Goal: Transaction & Acquisition: Purchase product/service

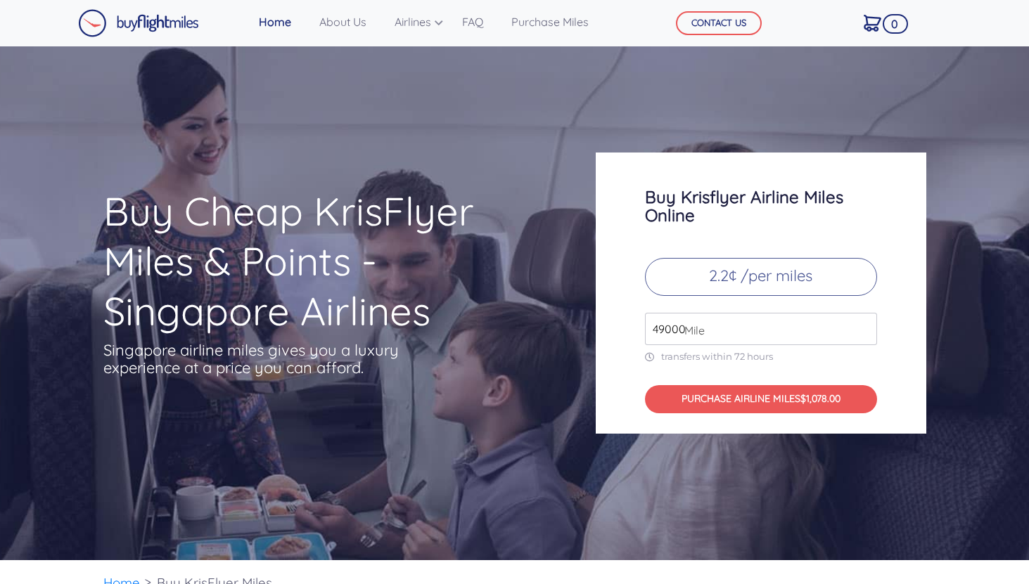
click at [758, 331] on input "49000" at bounding box center [761, 329] width 232 height 32
click at [866, 331] on input "49000" at bounding box center [761, 329] width 232 height 32
click at [866, 326] on input "50000" at bounding box center [761, 329] width 232 height 32
click at [866, 326] on input "51000" at bounding box center [761, 329] width 232 height 32
click at [866, 326] on input "52000" at bounding box center [761, 329] width 232 height 32
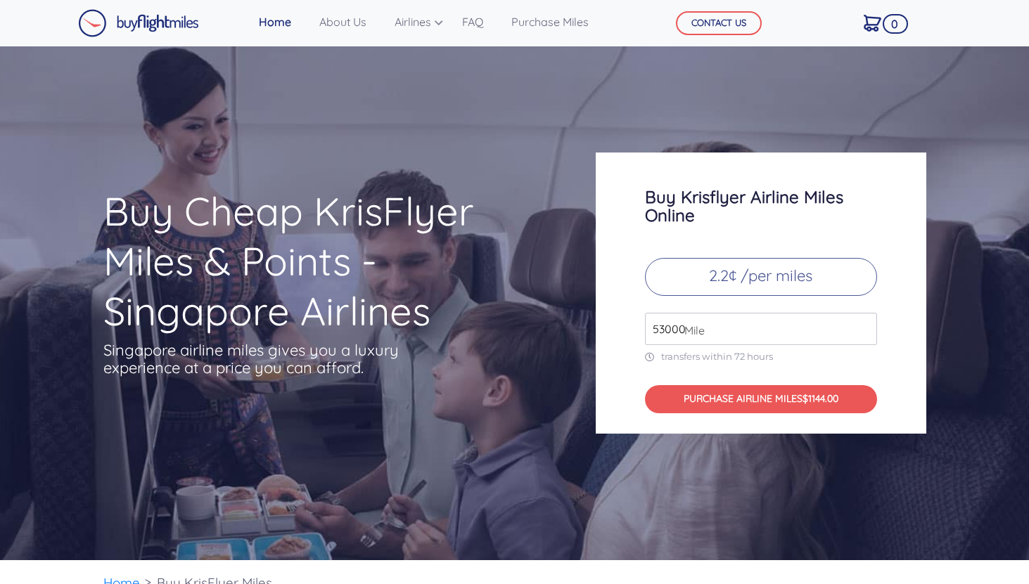
click at [866, 326] on input "53000" at bounding box center [761, 329] width 232 height 32
click at [866, 326] on input "54000" at bounding box center [761, 329] width 232 height 32
click at [866, 326] on input "55000" at bounding box center [761, 329] width 232 height 32
click at [866, 326] on input "56000" at bounding box center [761, 329] width 232 height 32
click at [866, 326] on input "57000" at bounding box center [761, 329] width 232 height 32
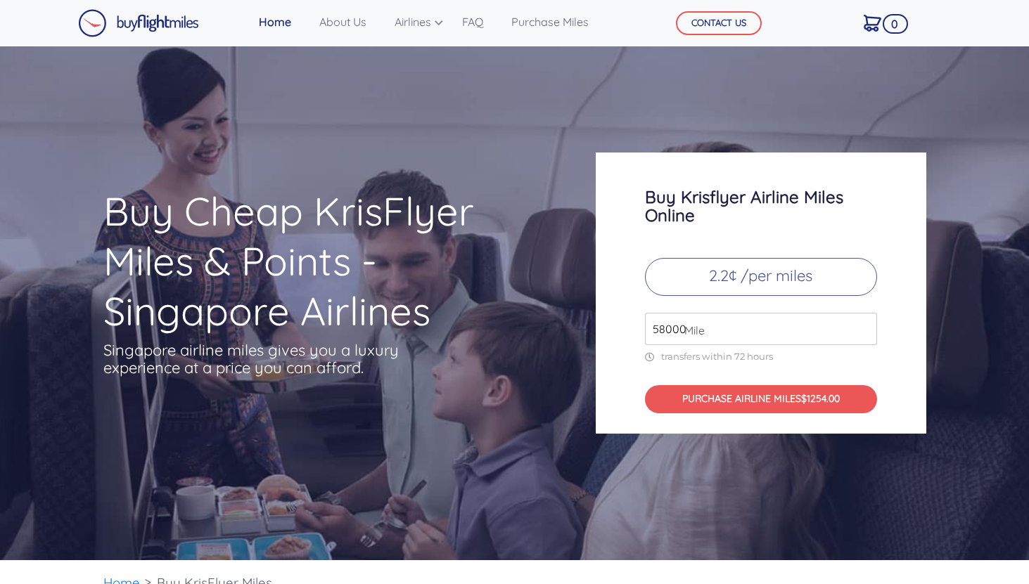
click at [866, 326] on input "58000" at bounding box center [761, 329] width 232 height 32
click at [866, 326] on input "59000" at bounding box center [761, 329] width 232 height 32
type input "60000"
click at [866, 326] on input "60000" at bounding box center [761, 329] width 232 height 32
click at [753, 282] on p "2.2¢ /per miles" at bounding box center [761, 277] width 232 height 38
